Goal: Task Accomplishment & Management: Use online tool/utility

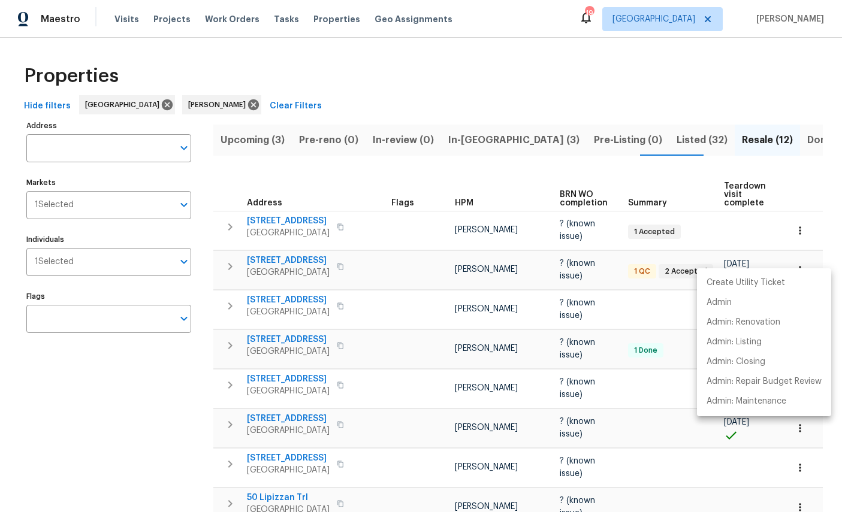
scroll to position [168, 0]
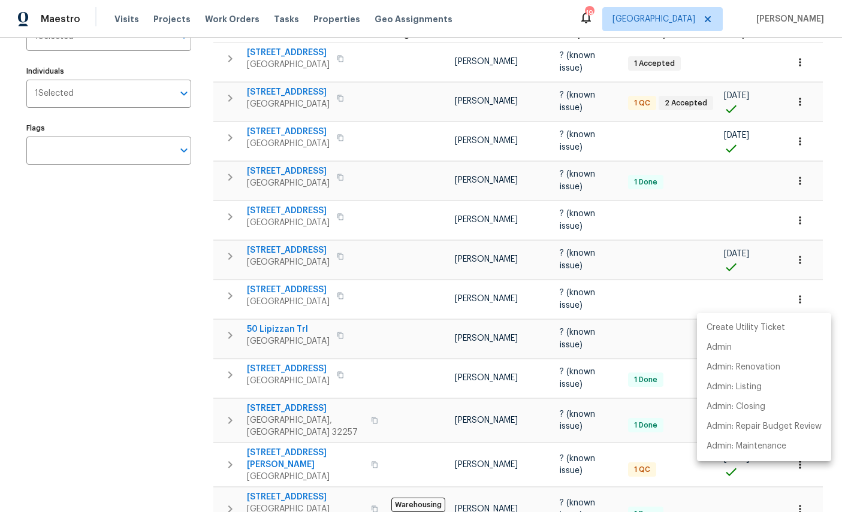
click at [131, 355] on div at bounding box center [421, 256] width 842 height 512
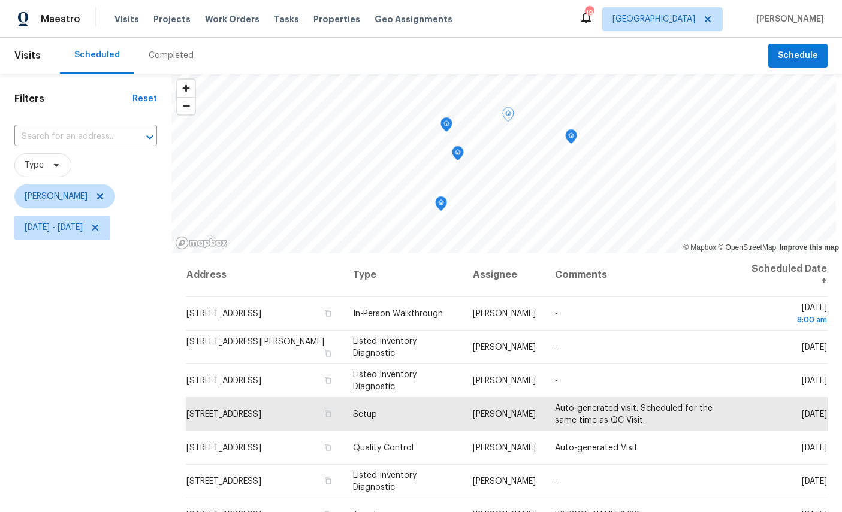
scroll to position [45, 0]
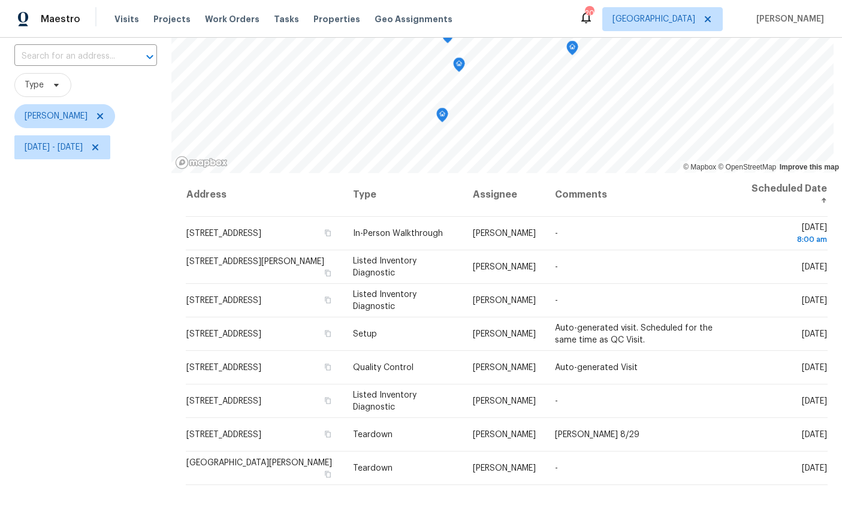
scroll to position [85, 0]
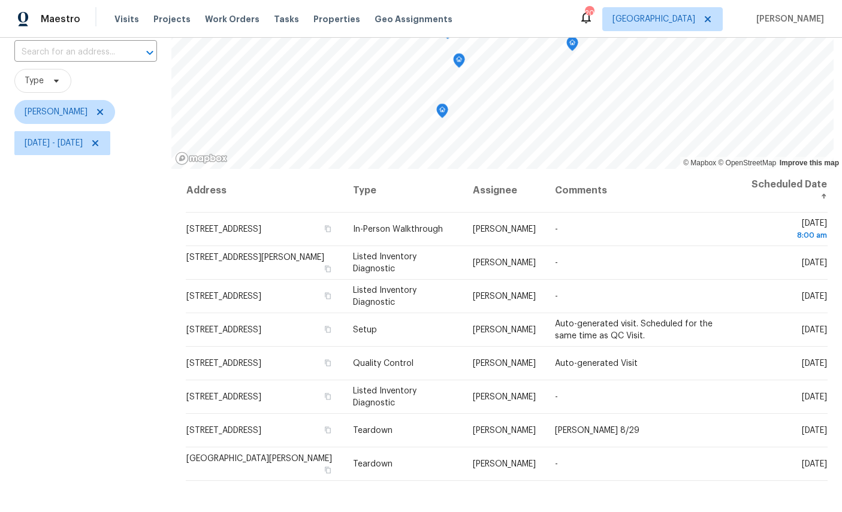
click at [127, 379] on div "Filters Reset ​ Type William Sparks Mon, Aug 25 - Thu, Aug 28" at bounding box center [85, 284] width 171 height 590
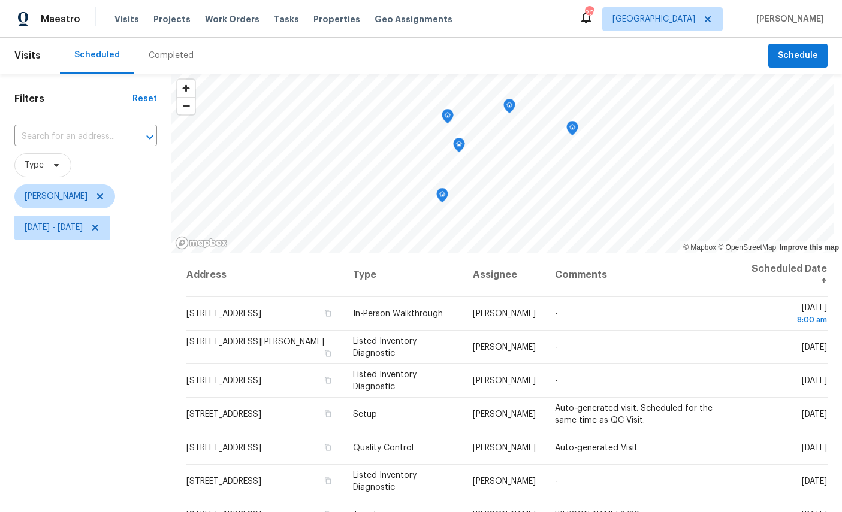
scroll to position [0, 0]
click at [435, 164] on icon "Map marker" at bounding box center [431, 169] width 11 height 14
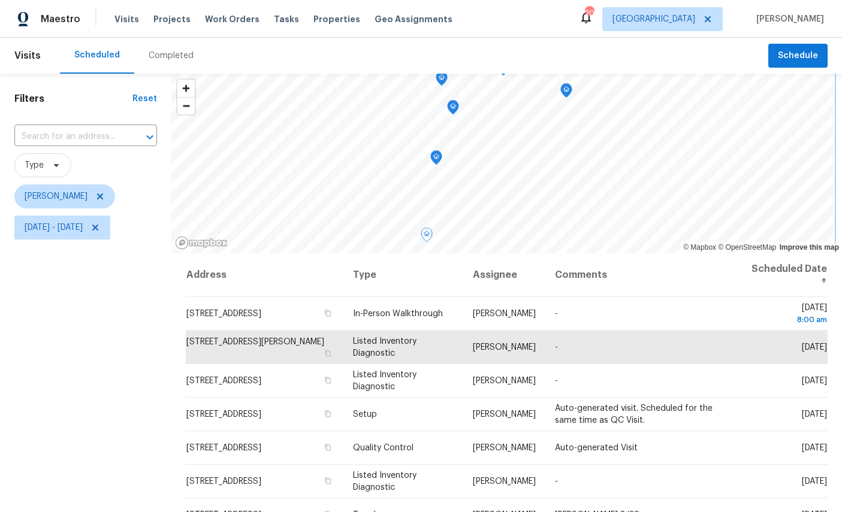
click at [437, 159] on icon "Map marker" at bounding box center [436, 157] width 12 height 15
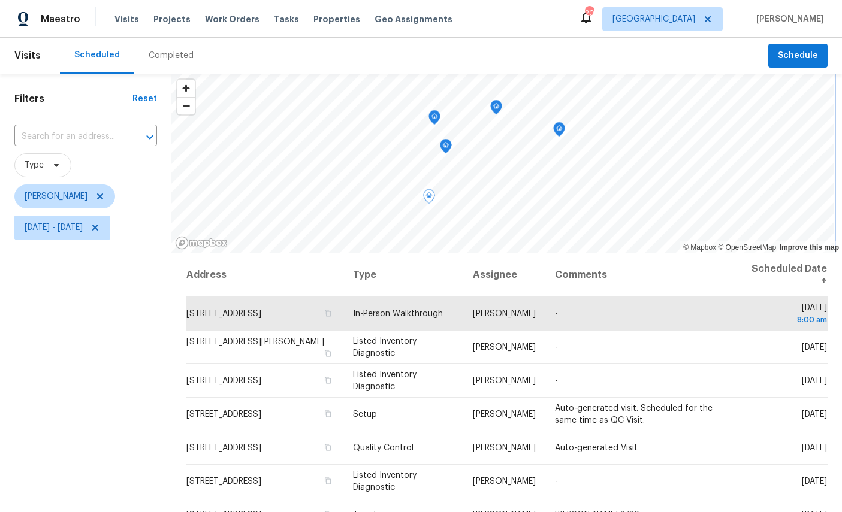
click at [446, 146] on icon "Map marker" at bounding box center [446, 147] width 11 height 14
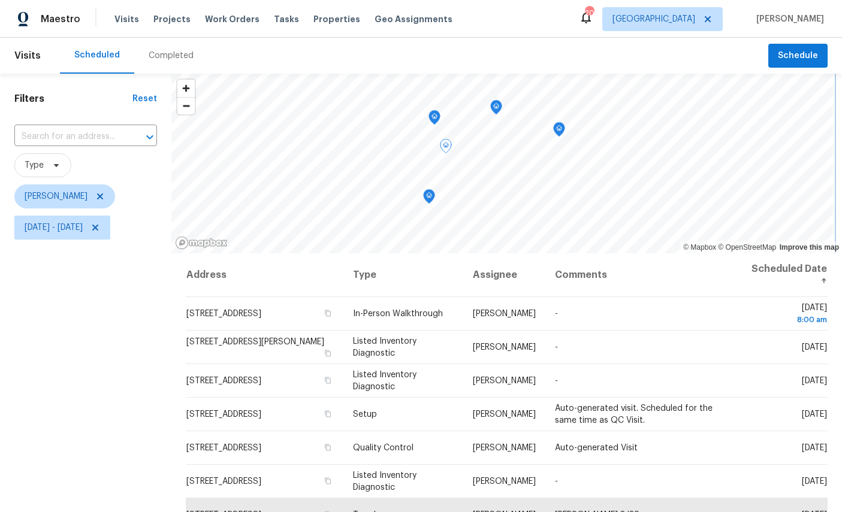
click at [441, 118] on icon "Map marker" at bounding box center [435, 117] width 12 height 15
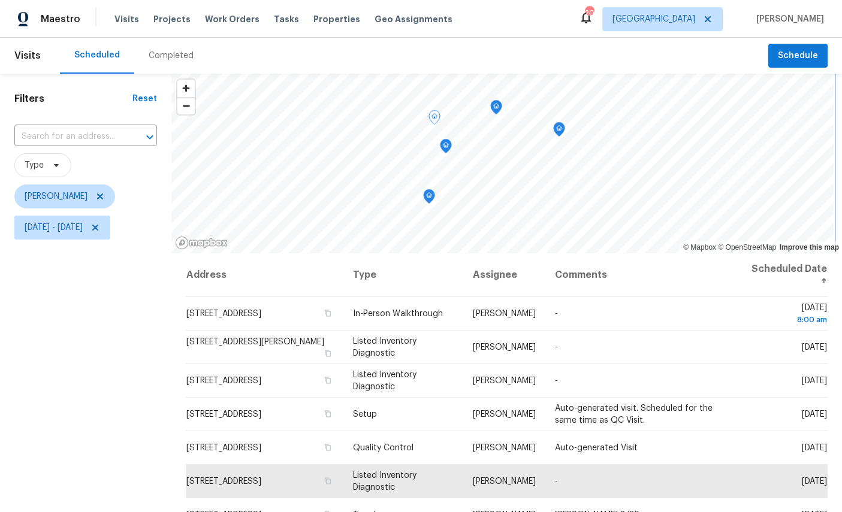
click at [565, 135] on icon "Map marker" at bounding box center [559, 129] width 12 height 15
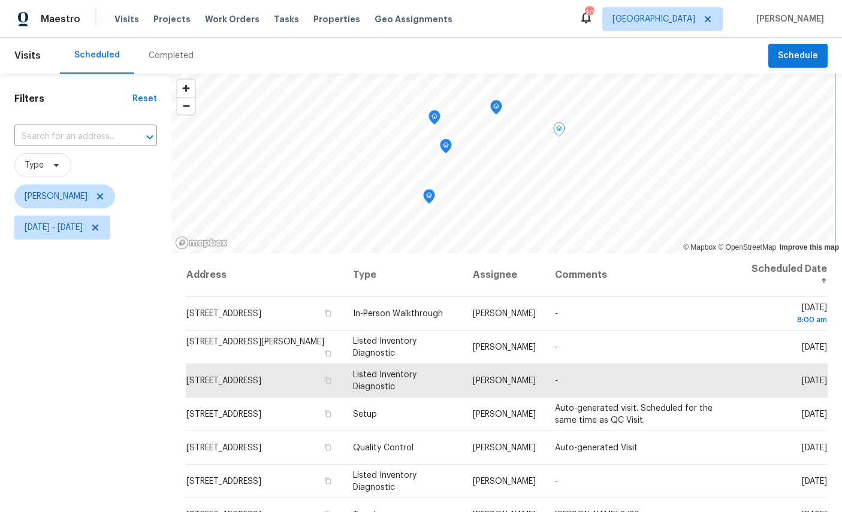
click at [502, 113] on icon "Map marker" at bounding box center [496, 107] width 12 height 15
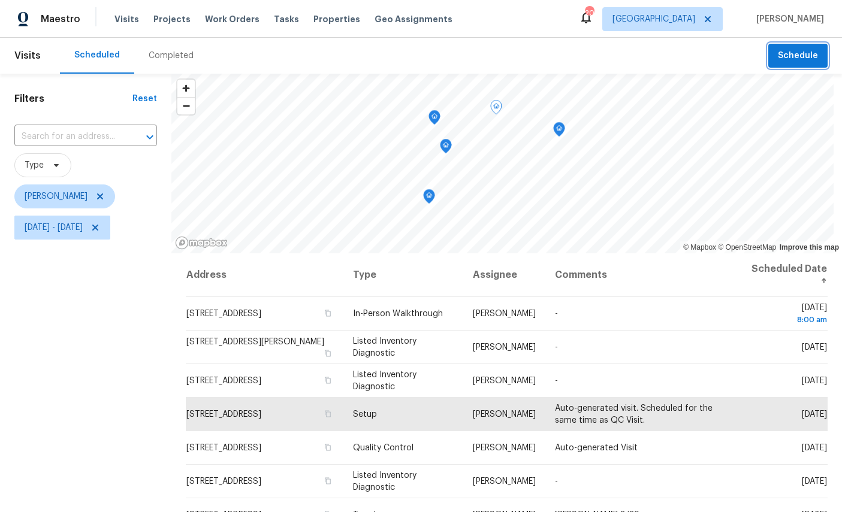
click at [802, 55] on span "Schedule" at bounding box center [798, 56] width 40 height 15
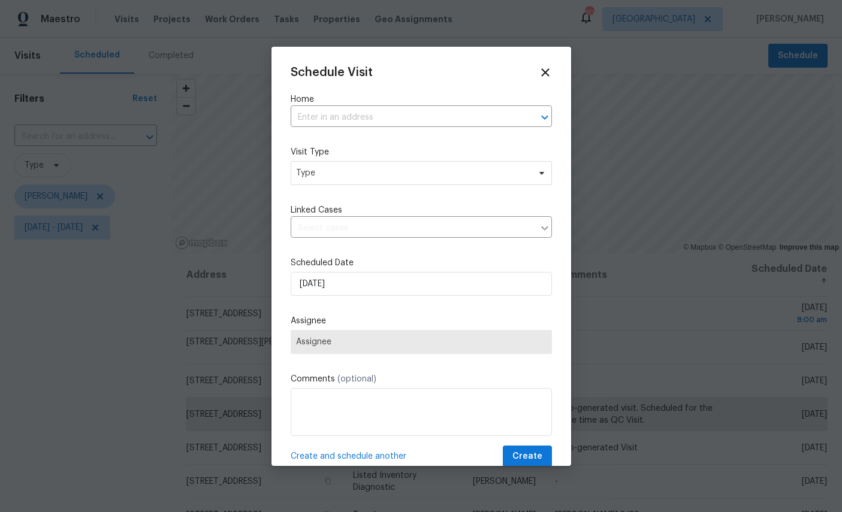
click at [379, 113] on input "text" at bounding box center [405, 117] width 228 height 19
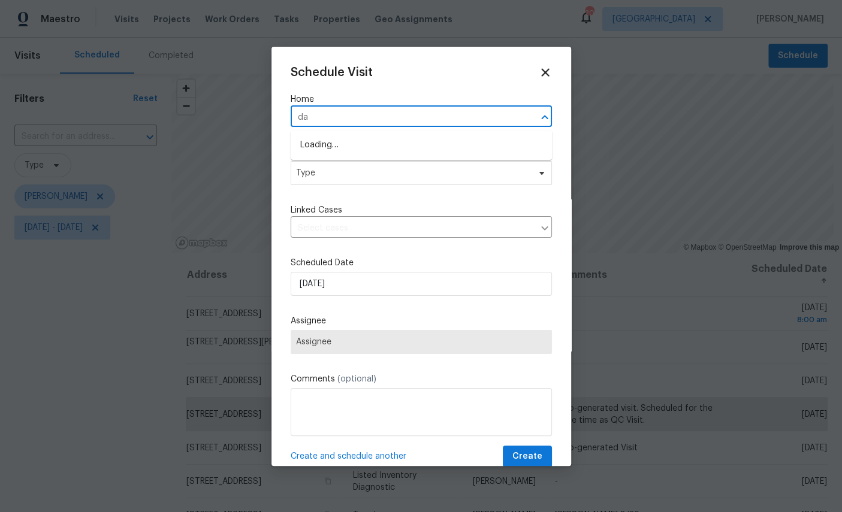
type input "d"
type input "dalry"
click at [362, 145] on li "3871 Dalry Dr, Jacksonville, FL 32246" at bounding box center [421, 145] width 261 height 20
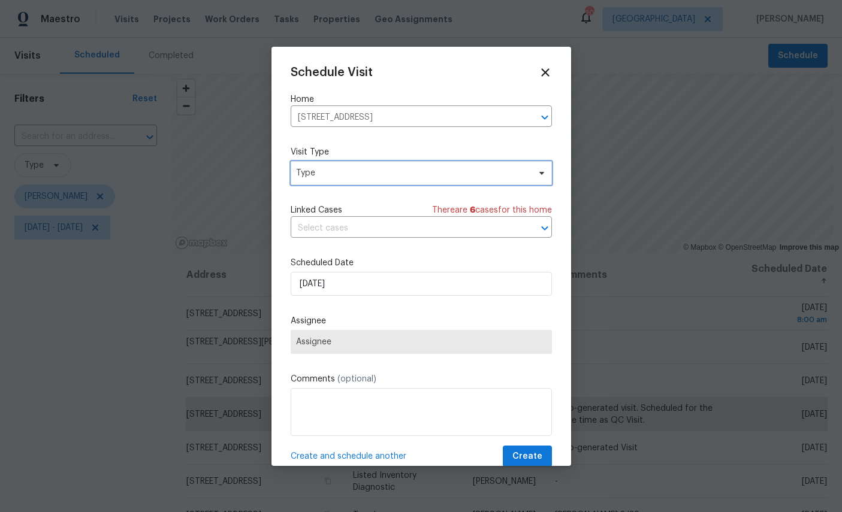
click at [390, 171] on span "Type" at bounding box center [412, 173] width 233 height 12
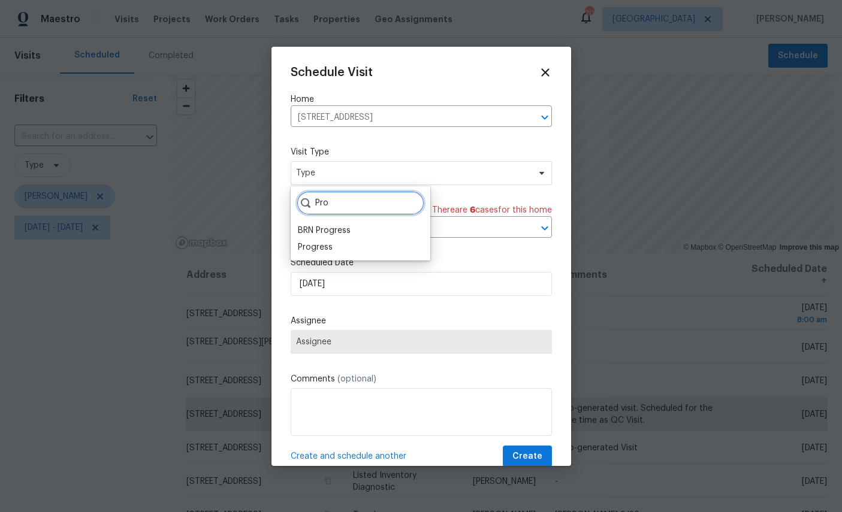
type input "Pro"
click at [304, 245] on div "Progress" at bounding box center [315, 248] width 35 height 12
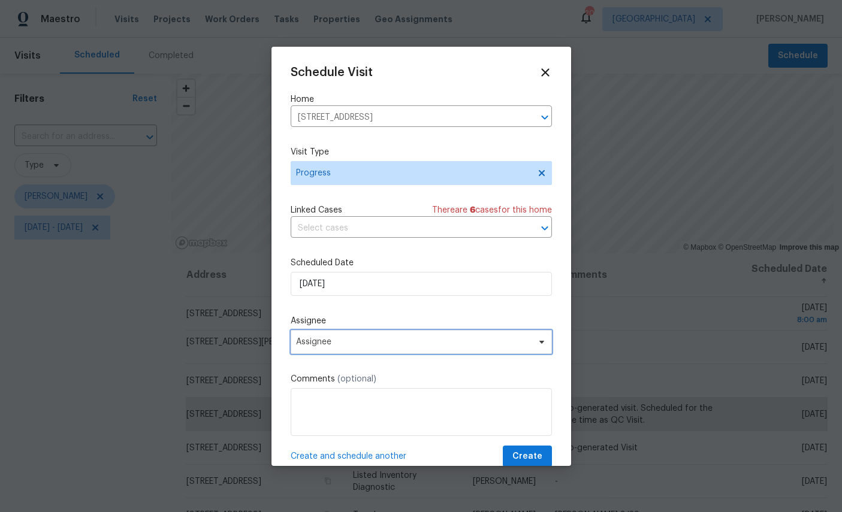
click at [373, 339] on span "Assignee" at bounding box center [421, 342] width 261 height 24
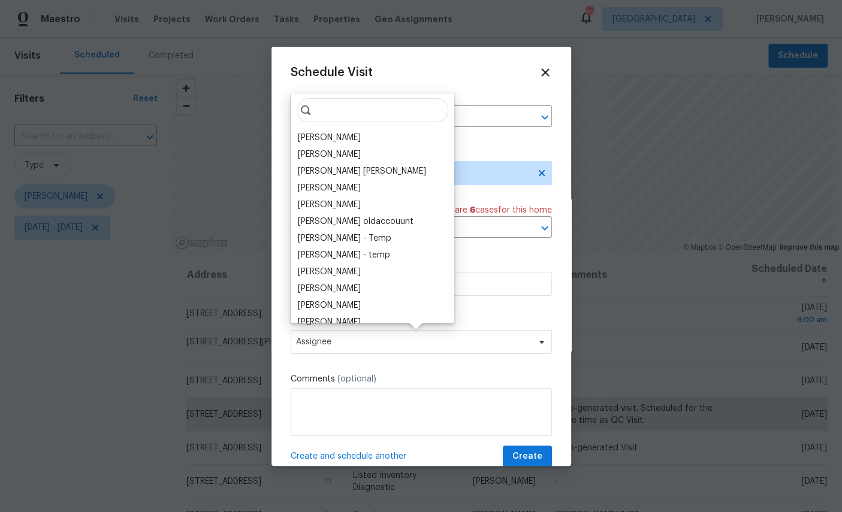
click at [324, 134] on div "[PERSON_NAME]" at bounding box center [329, 138] width 63 height 12
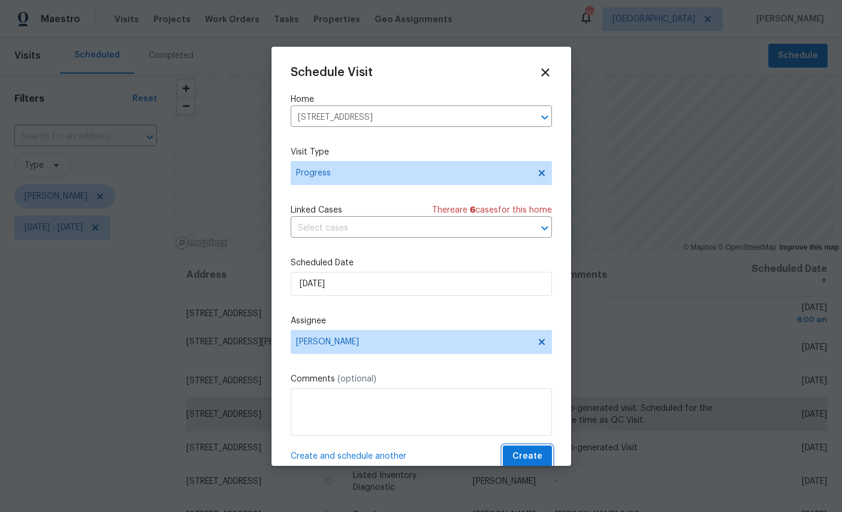
click at [524, 453] on span "Create" at bounding box center [527, 456] width 30 height 15
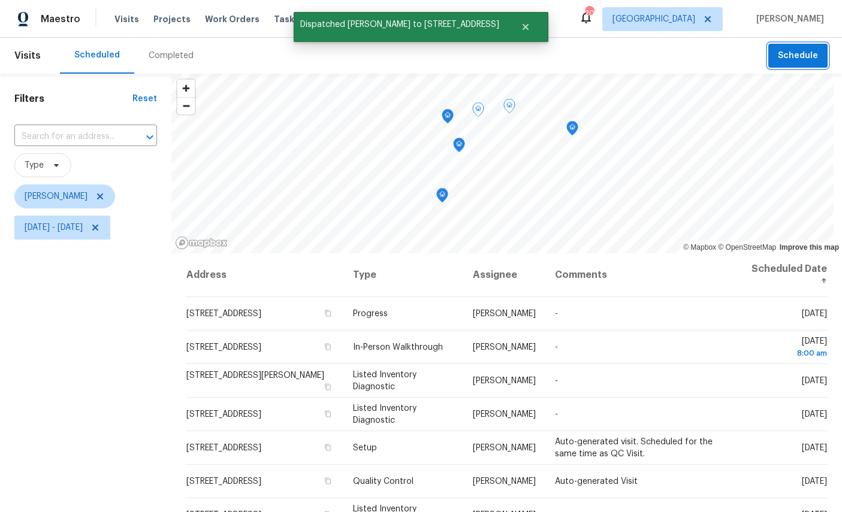
click at [515, 103] on icon "Map marker" at bounding box center [509, 106] width 11 height 14
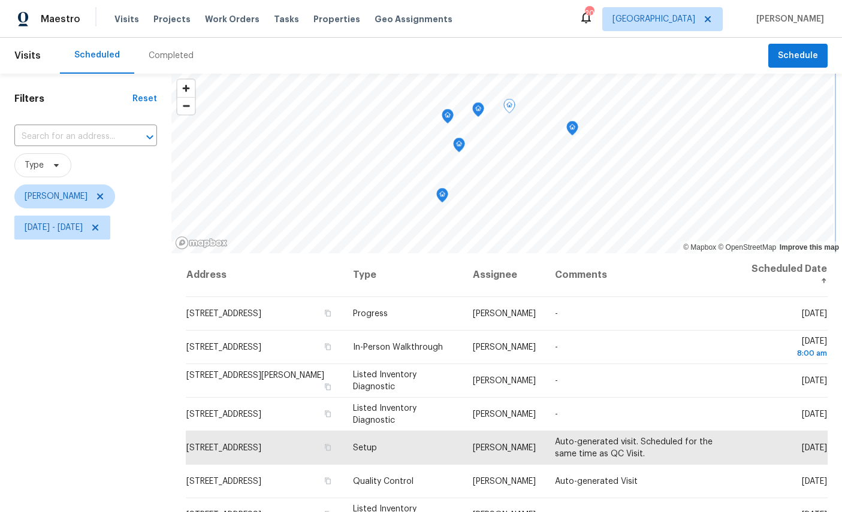
click at [577, 125] on icon "Map marker" at bounding box center [572, 129] width 11 height 14
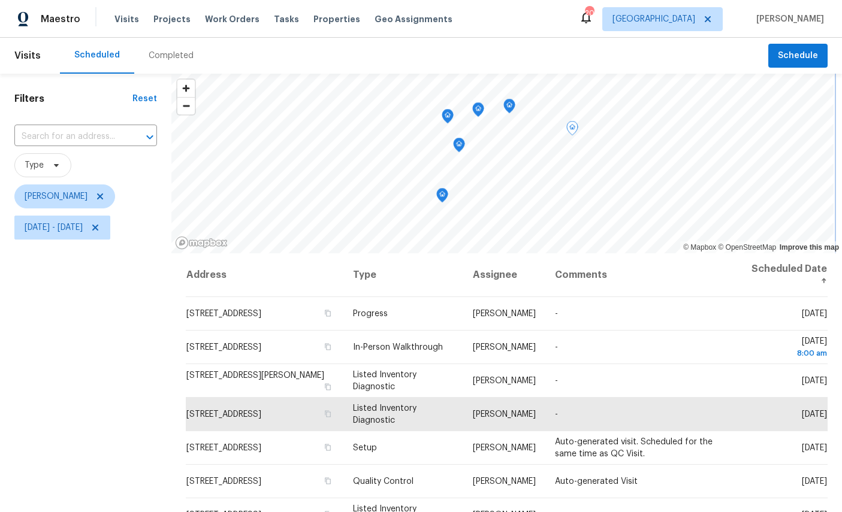
click at [512, 107] on icon "Map marker" at bounding box center [509, 106] width 11 height 14
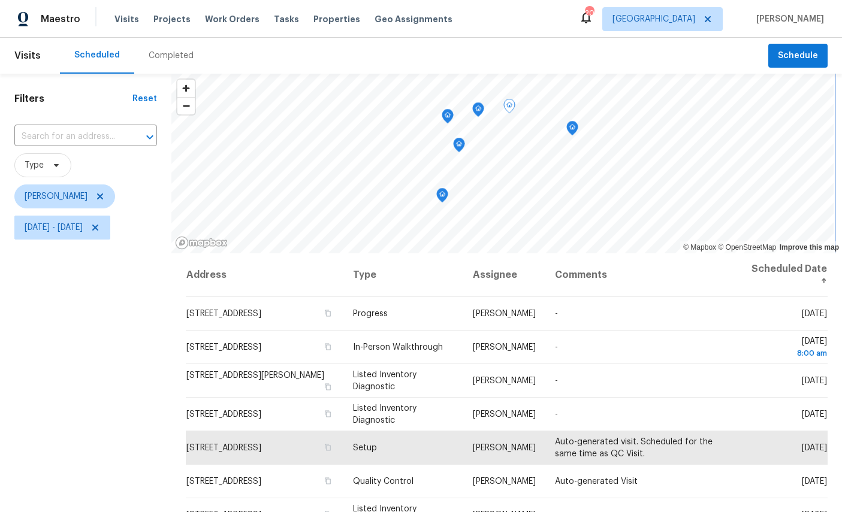
click at [479, 115] on icon "Map marker" at bounding box center [478, 109] width 12 height 15
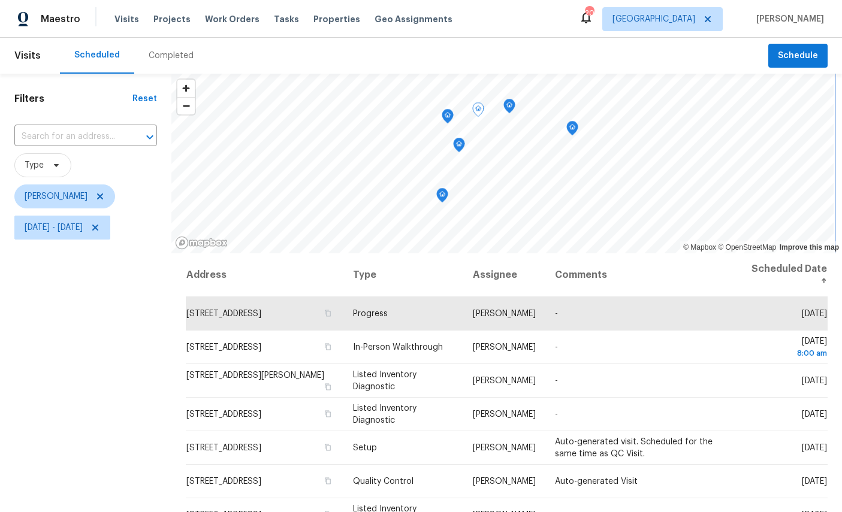
click at [452, 115] on icon "Map marker" at bounding box center [447, 117] width 11 height 14
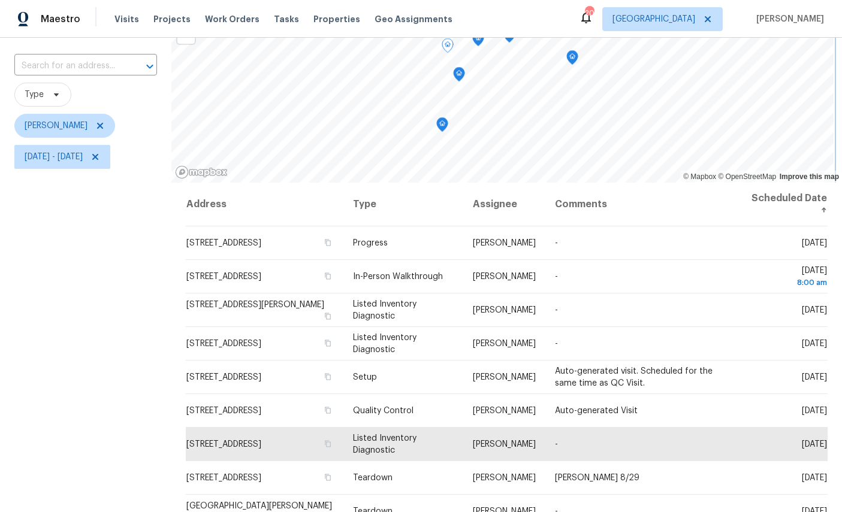
scroll to position [36, 0]
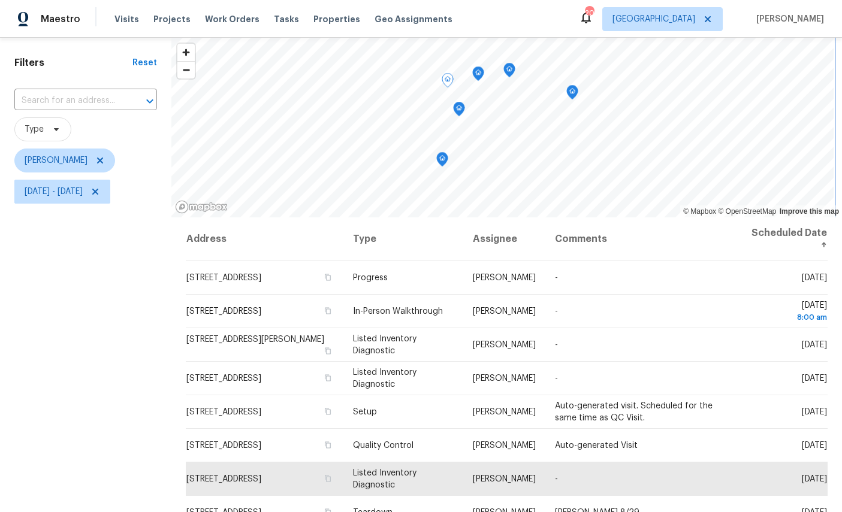
click at [460, 104] on icon "Map marker" at bounding box center [459, 109] width 12 height 15
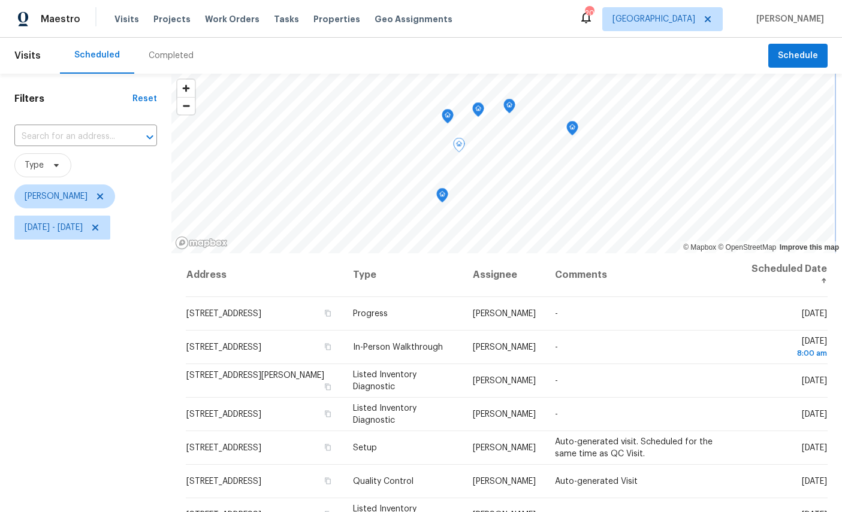
scroll to position [0, 0]
click at [455, 138] on icon "Map marker" at bounding box center [451, 131] width 12 height 15
